Goal: Use online tool/utility: Use online tool/utility

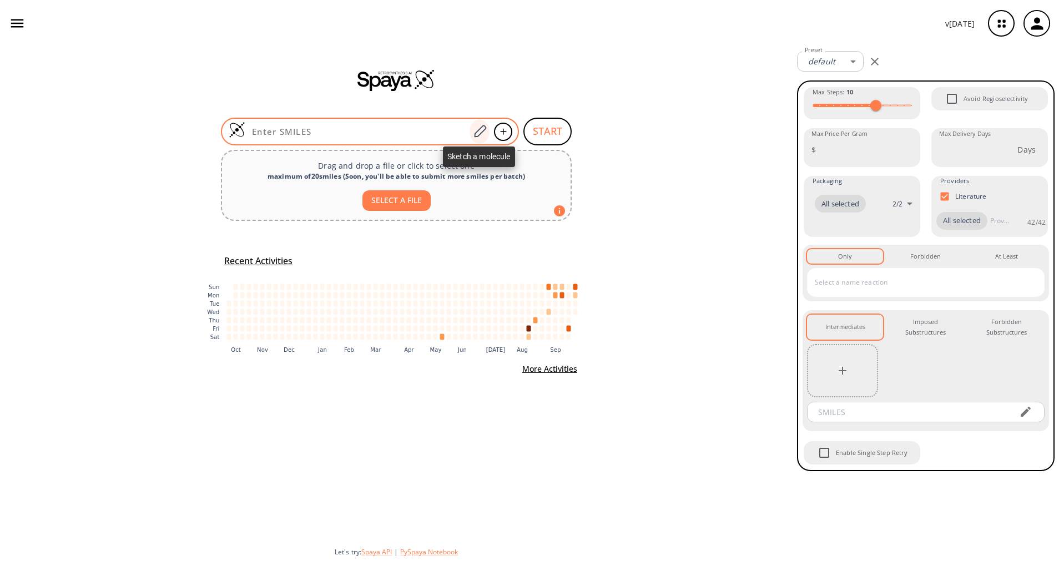
click at [483, 137] on icon at bounding box center [479, 131] width 15 height 14
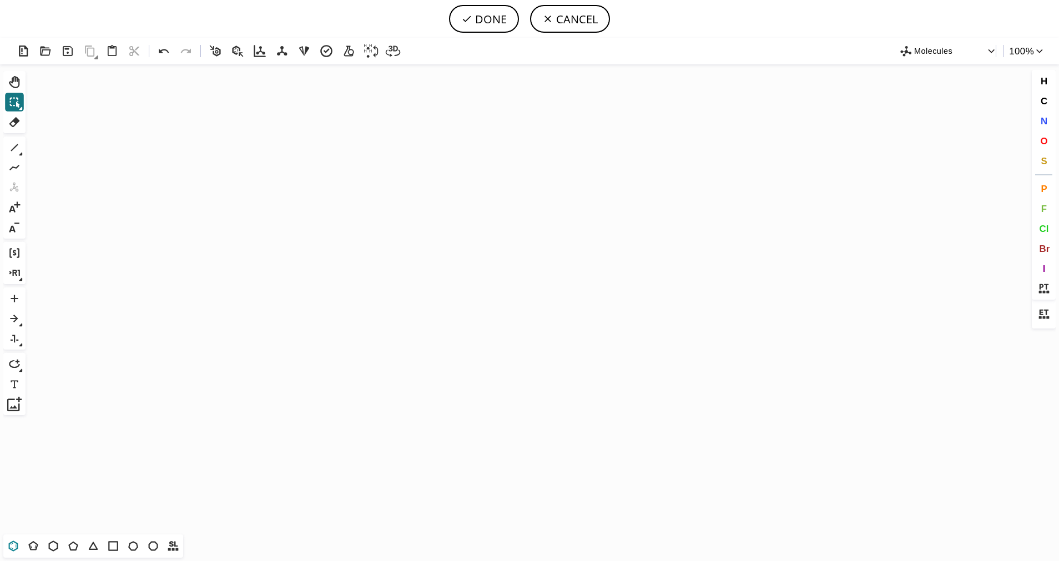
click at [11, 548] on icon at bounding box center [14, 546] width 6 height 7
click at [394, 279] on icon "Created with [PERSON_NAME] 2.3.0" at bounding box center [529, 299] width 999 height 470
click at [39, 549] on icon at bounding box center [33, 546] width 14 height 14
click at [1044, 159] on span "S" at bounding box center [1043, 160] width 6 height 11
click at [435, 292] on tspan "S" at bounding box center [435, 292] width 5 height 8
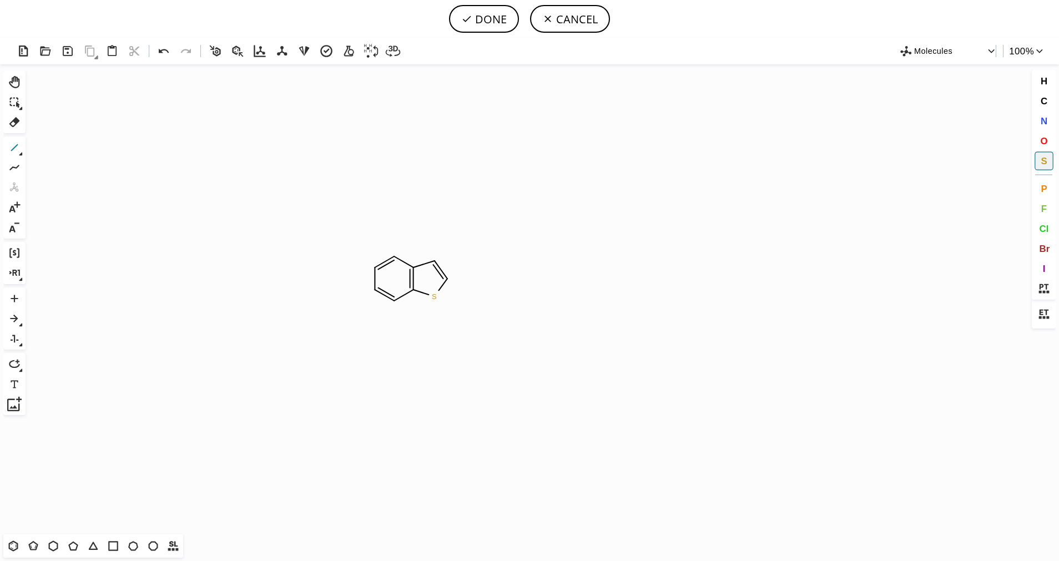
click at [15, 147] on icon at bounding box center [14, 147] width 7 height 7
click at [21, 149] on icon at bounding box center [14, 147] width 14 height 14
click at [55, 148] on icon at bounding box center [57, 148] width 7 height 8
click at [1040, 137] on span "O" at bounding box center [1043, 140] width 7 height 11
click at [482, 300] on tspan "O" at bounding box center [482, 304] width 6 height 8
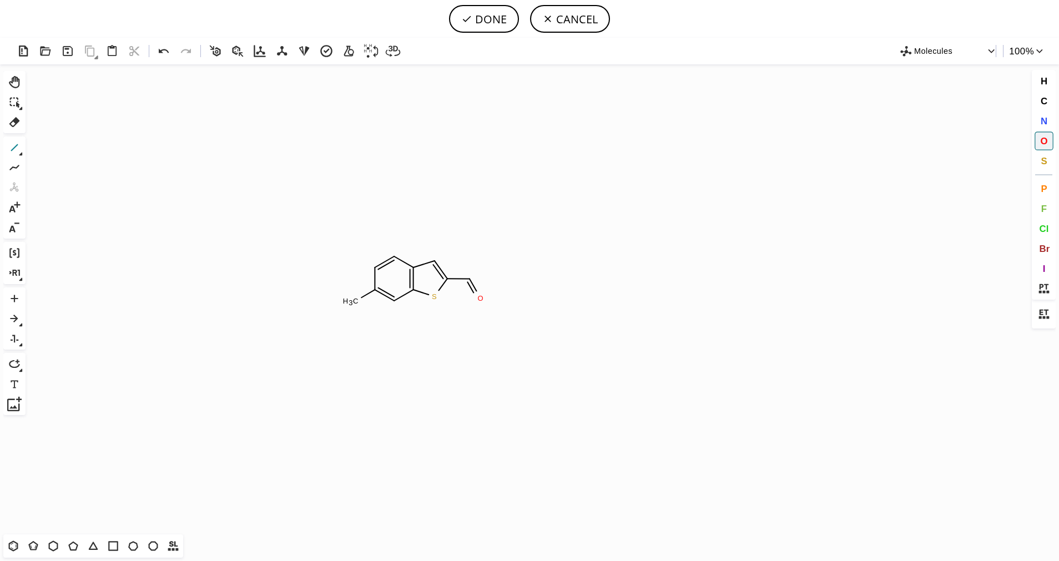
click at [17, 144] on icon at bounding box center [14, 147] width 7 height 7
drag, startPoint x: 13, startPoint y: 123, endPoint x: 271, endPoint y: 218, distance: 275.1
click at [14, 123] on icon at bounding box center [14, 122] width 14 height 14
click at [365, 298] on icon at bounding box center [367, 294] width 21 height 18
click at [361, 301] on tspan "H" at bounding box center [361, 301] width 6 height 8
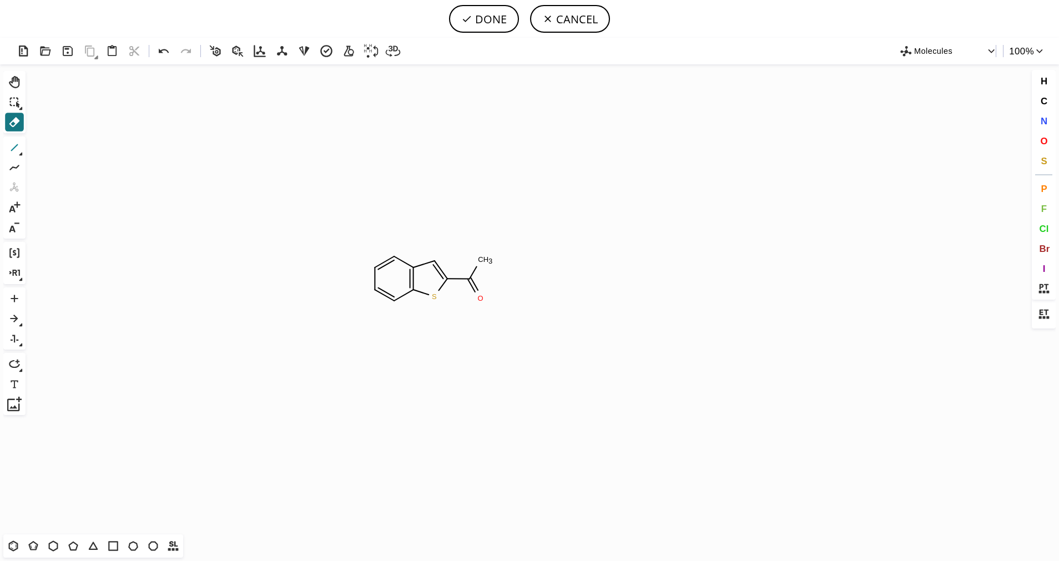
click at [12, 146] on icon at bounding box center [14, 147] width 14 height 14
click at [1050, 140] on button "O" at bounding box center [1043, 140] width 19 height 19
click at [479, 259] on tspan "O" at bounding box center [479, 259] width 6 height 8
click at [18, 143] on icon at bounding box center [14, 147] width 14 height 14
click at [1043, 246] on span "Br" at bounding box center [1044, 248] width 11 height 11
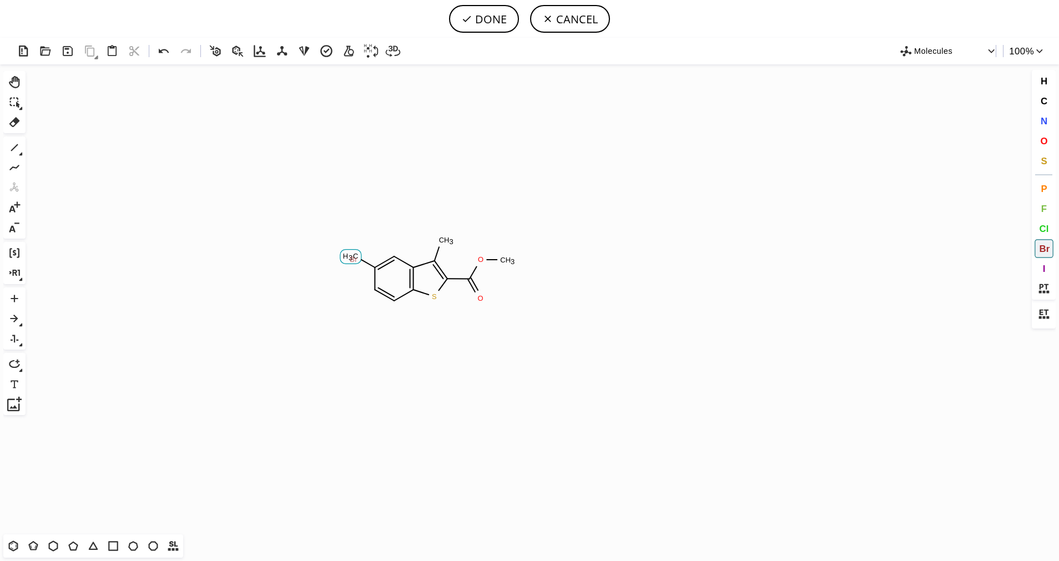
click at [352, 257] on tspan "Br" at bounding box center [354, 259] width 8 height 8
click at [509, 23] on button "DONE" at bounding box center [484, 19] width 70 height 28
type input "C1(Br)C=CC2SC(C(OC)=O)=C(C)C=2C=1"
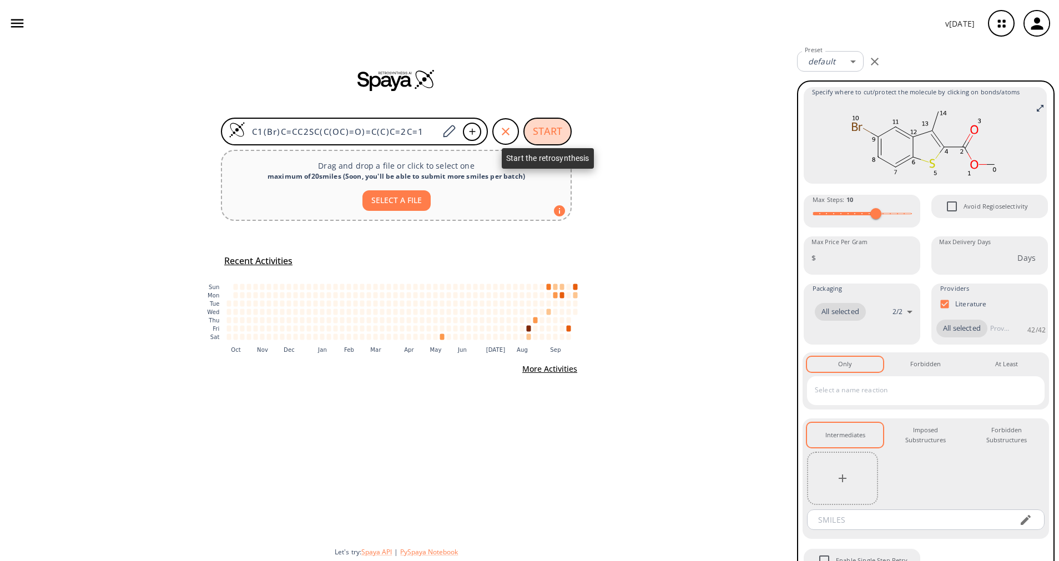
click at [543, 124] on button "START" at bounding box center [547, 132] width 48 height 28
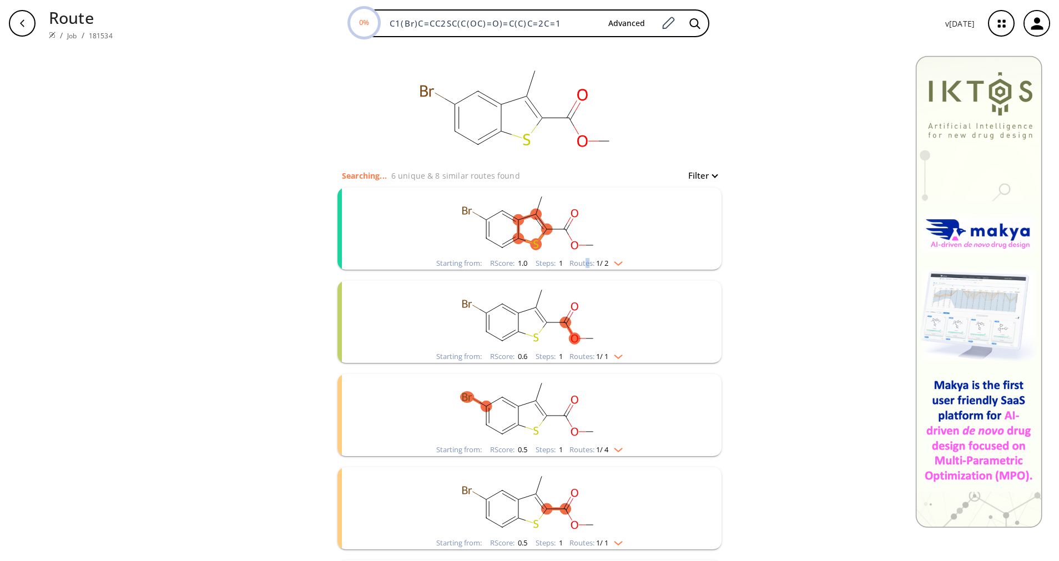
click at [581, 260] on div "Routes: 1 / 2" at bounding box center [595, 263] width 53 height 7
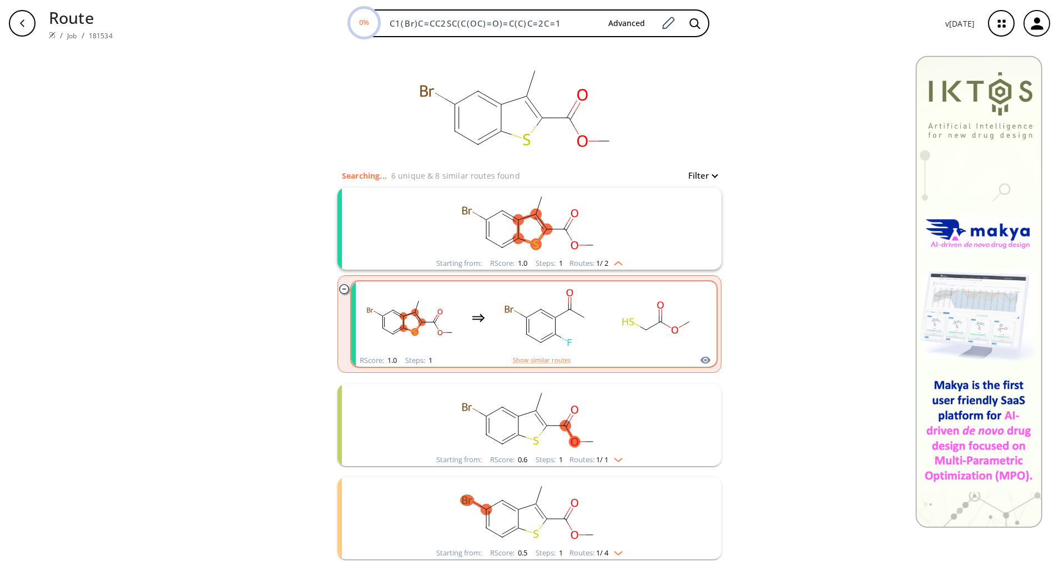
drag, startPoint x: 581, startPoint y: 259, endPoint x: 595, endPoint y: 313, distance: 56.1
click at [595, 313] on div "clusters" at bounding box center [534, 317] width 346 height 73
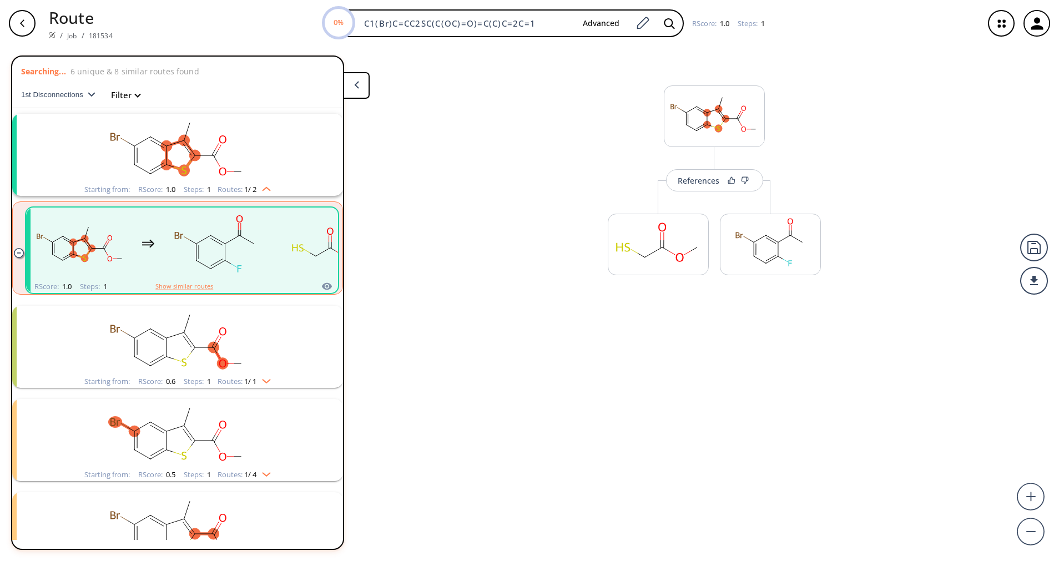
scroll to position [26, 0]
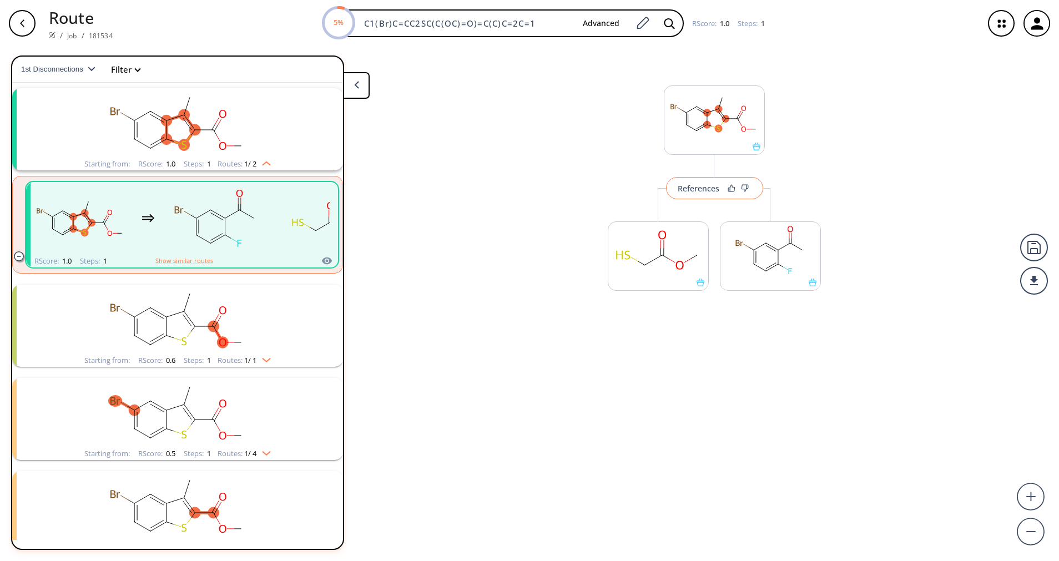
click at [682, 199] on button "References" at bounding box center [714, 188] width 97 height 22
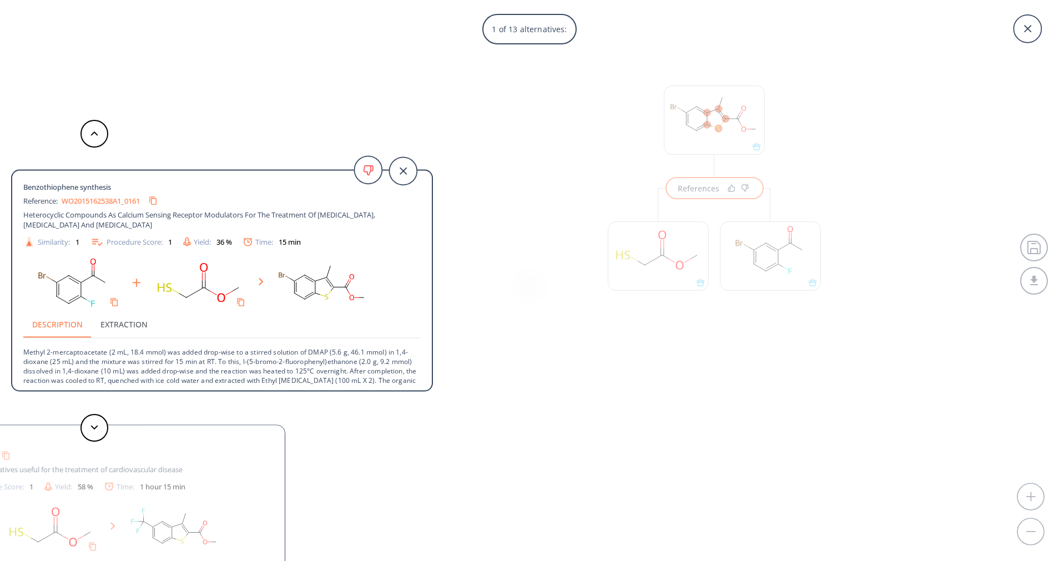
click at [265, 374] on p "Methyl 2-mercaptoacetate (2 mL, 18.4 mmol) was added drop-wise to a stirred sol…" at bounding box center [221, 371] width 397 height 66
click at [265, 373] on p "Methyl 2-mercaptoacetate (2 mL, 18.4 mmol) was added drop-wise to a stirred sol…" at bounding box center [221, 371] width 397 height 66
click at [217, 360] on p "Methyl 2-mercaptoacetate (2 mL, 18.4 mmol) was added drop-wise to a stirred sol…" at bounding box center [221, 371] width 397 height 66
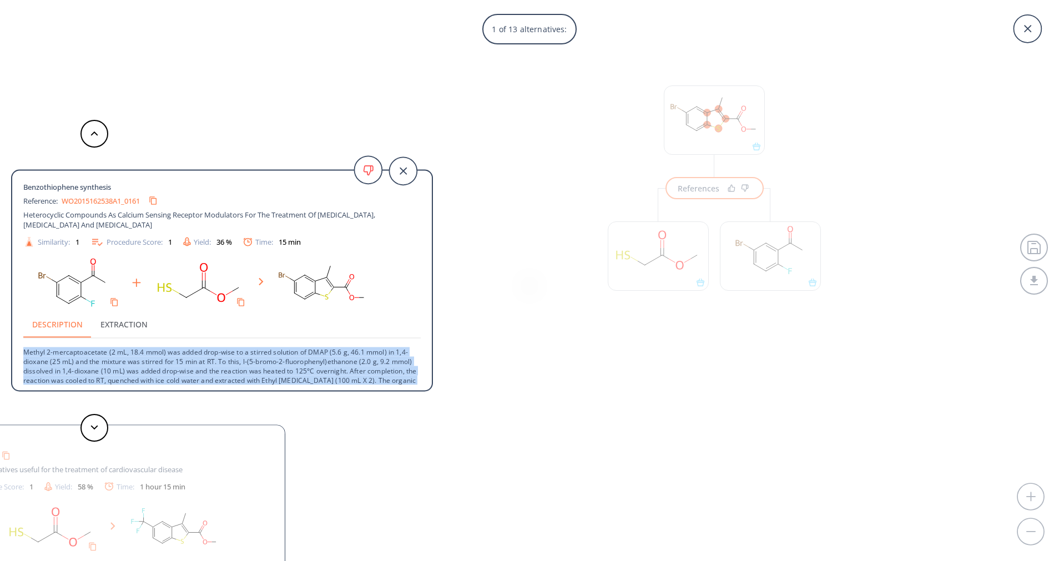
click at [217, 360] on p "Methyl 2-mercaptoacetate (2 mL, 18.4 mmol) was added drop-wise to a stirred sol…" at bounding box center [221, 371] width 397 height 66
copy div "Methyl 2-mercaptoacetate (2 mL, 18.4 mmol) was added drop-wise to a stirred sol…"
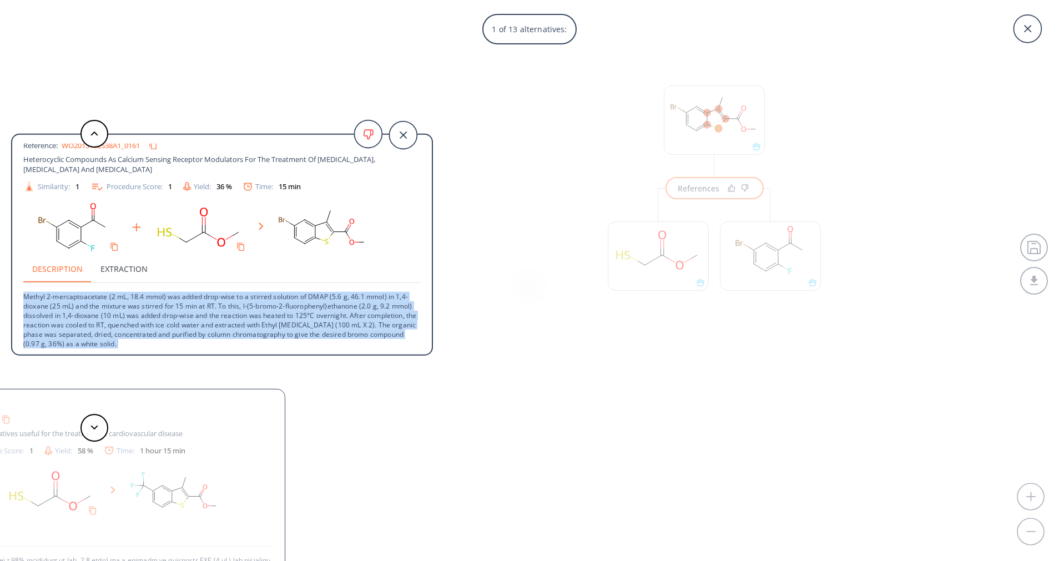
scroll to position [22, 0]
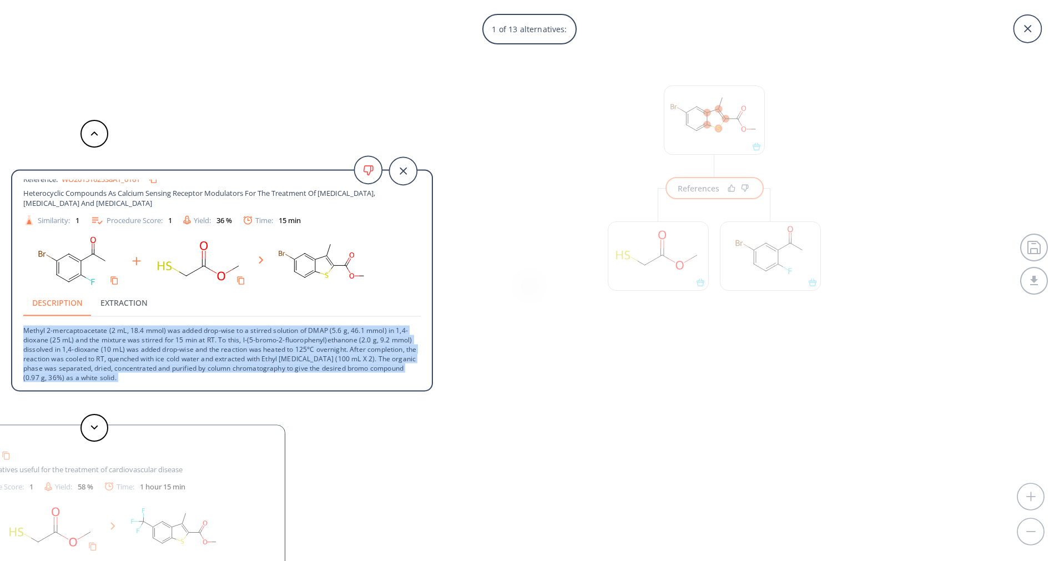
copy div "Methyl 2-mercaptoacetate (2 mL, 18.4 mmol) was added drop-wise to a stirred sol…"
